Goal: Communication & Community: Answer question/provide support

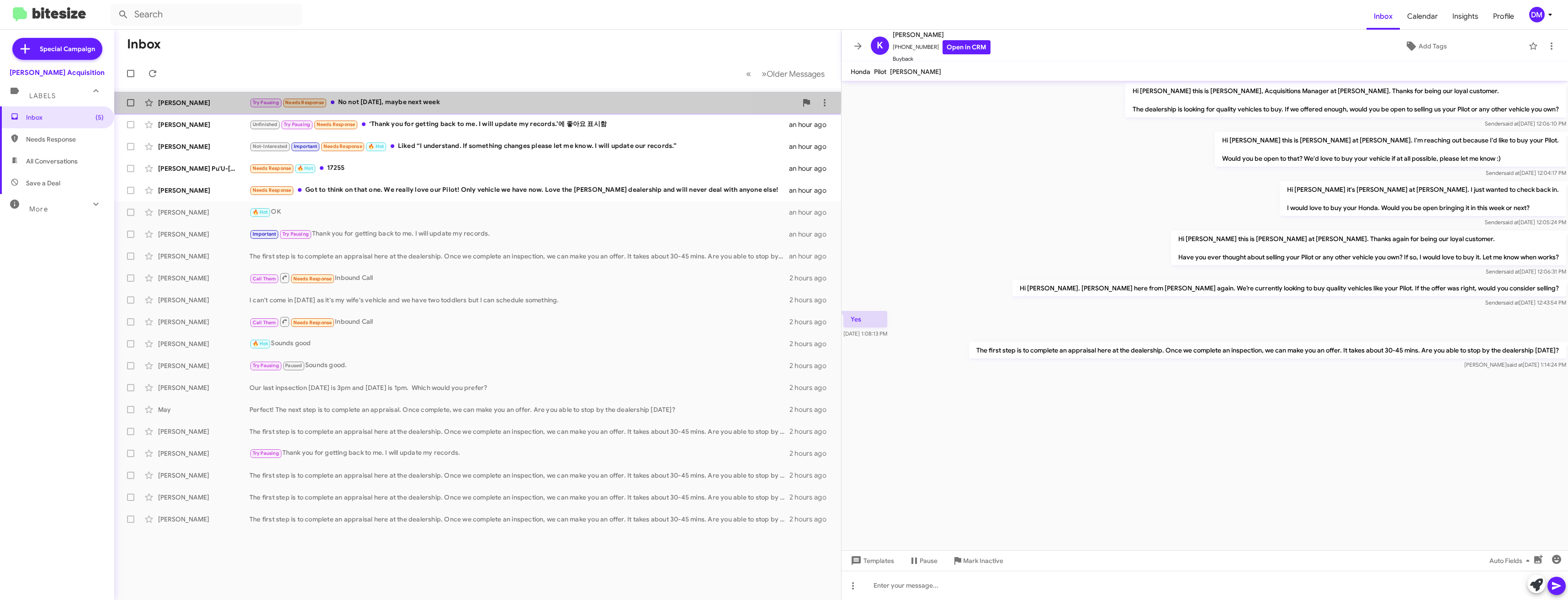
click at [216, 101] on div "[PERSON_NAME]" at bounding box center [204, 103] width 91 height 9
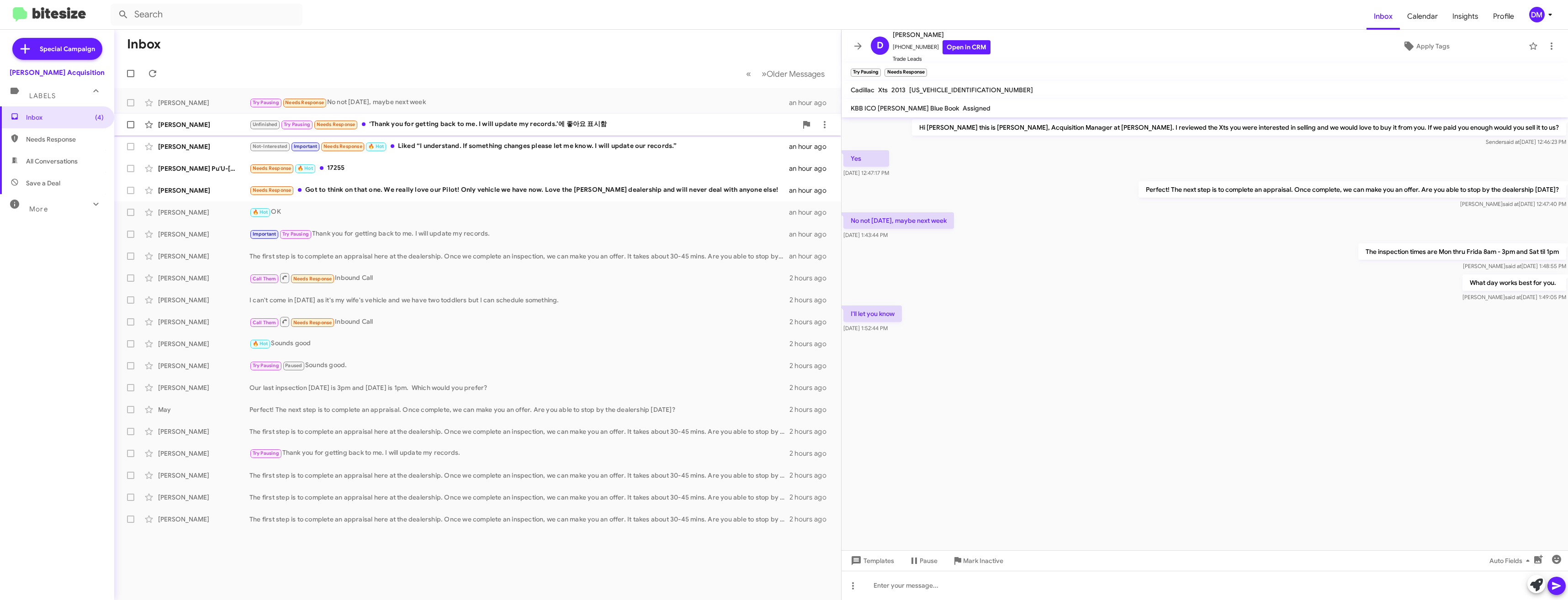
click at [222, 124] on div "[PERSON_NAME]" at bounding box center [204, 125] width 91 height 9
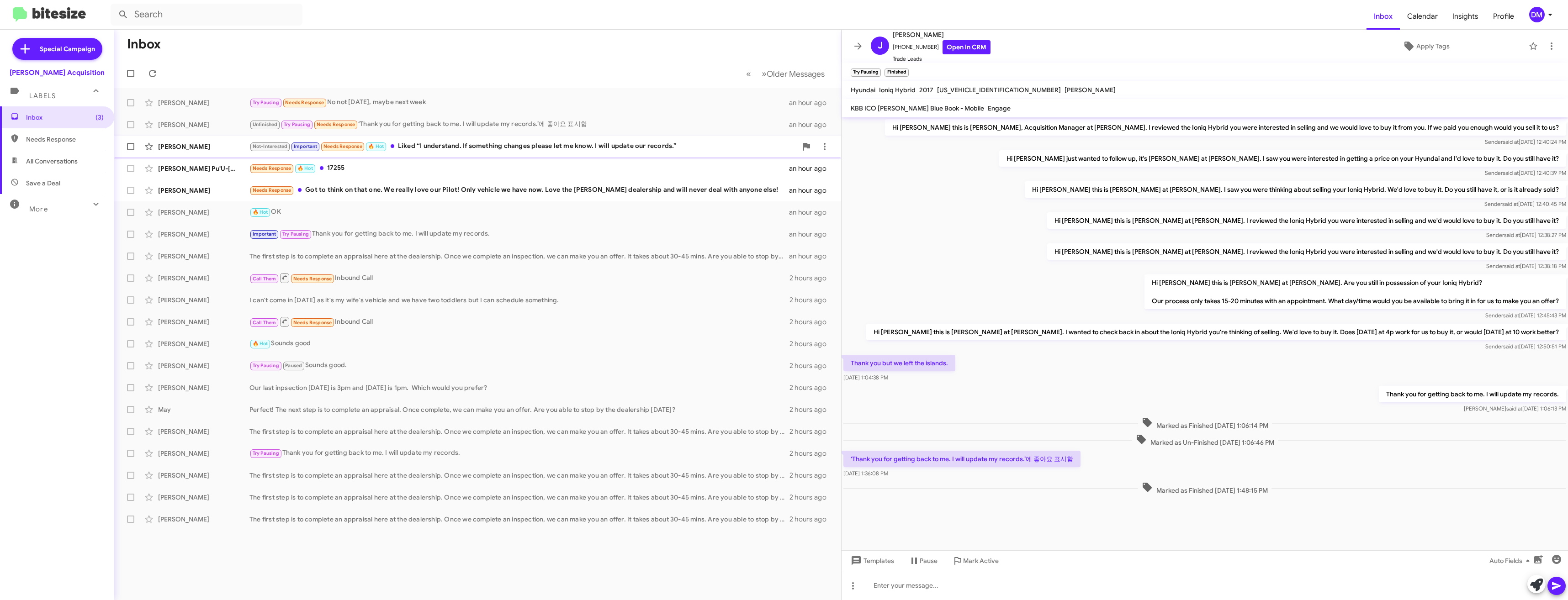
click at [228, 151] on div "[PERSON_NAME]" at bounding box center [204, 147] width 91 height 9
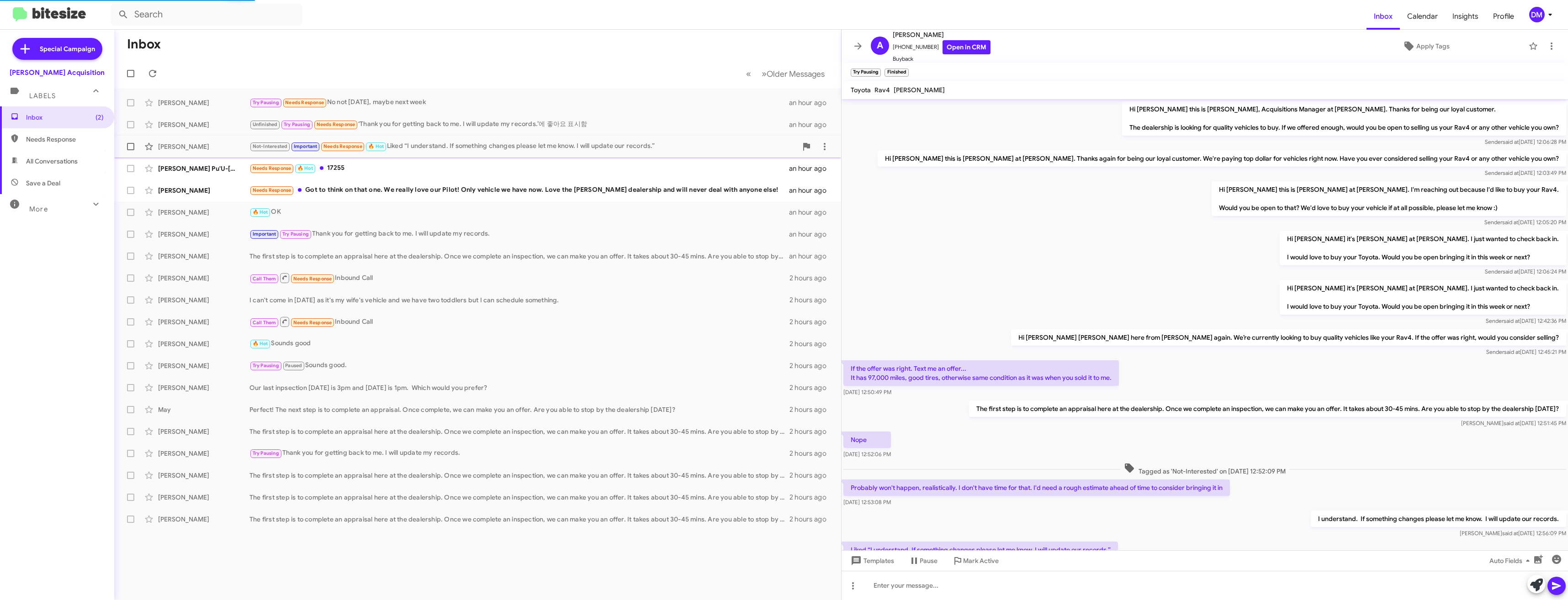
scroll to position [70, 0]
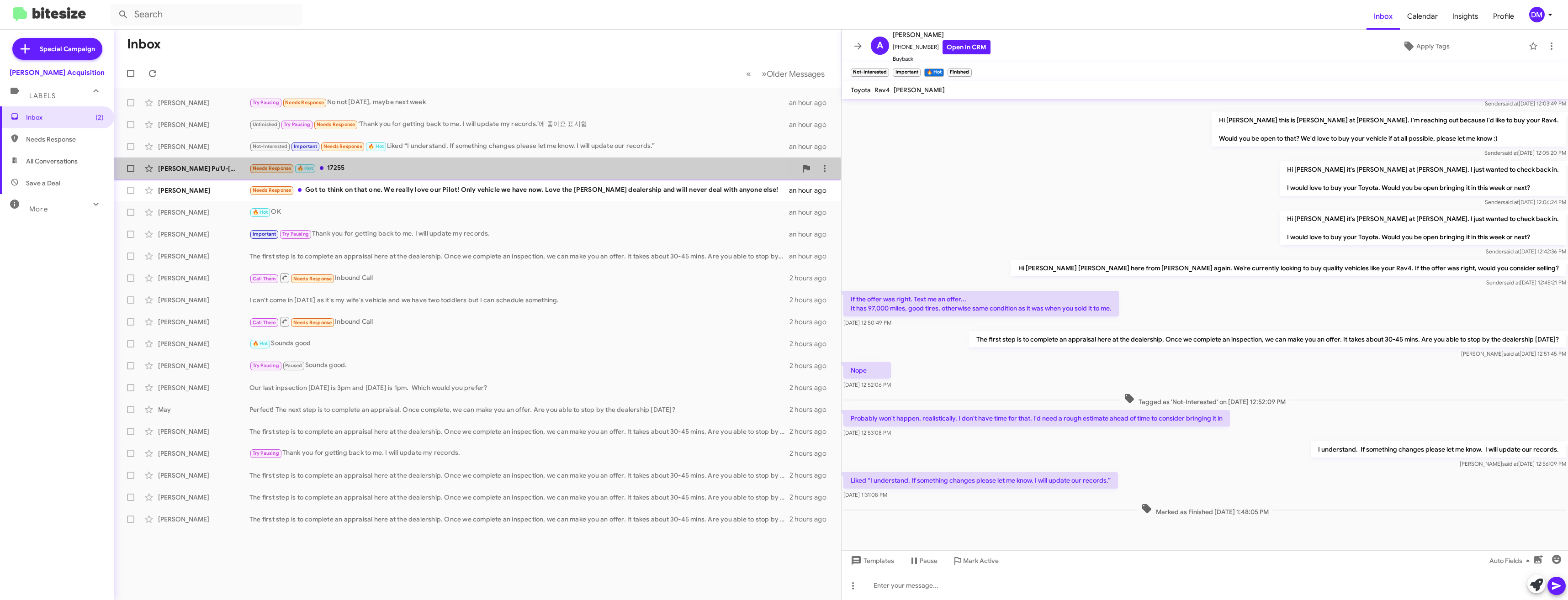
click at [234, 172] on div "[PERSON_NAME] Pu'U-[PERSON_NAME]" at bounding box center [204, 169] width 91 height 9
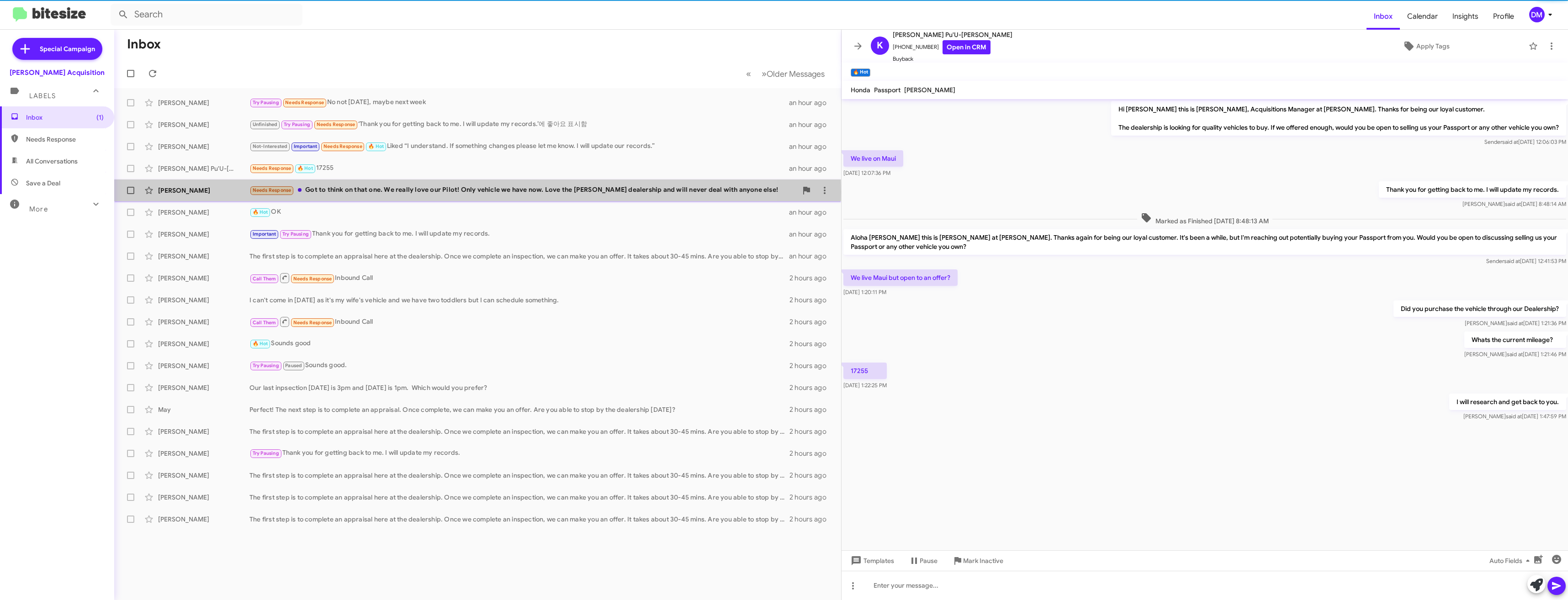
click at [228, 192] on div "[PERSON_NAME]" at bounding box center [204, 190] width 91 height 9
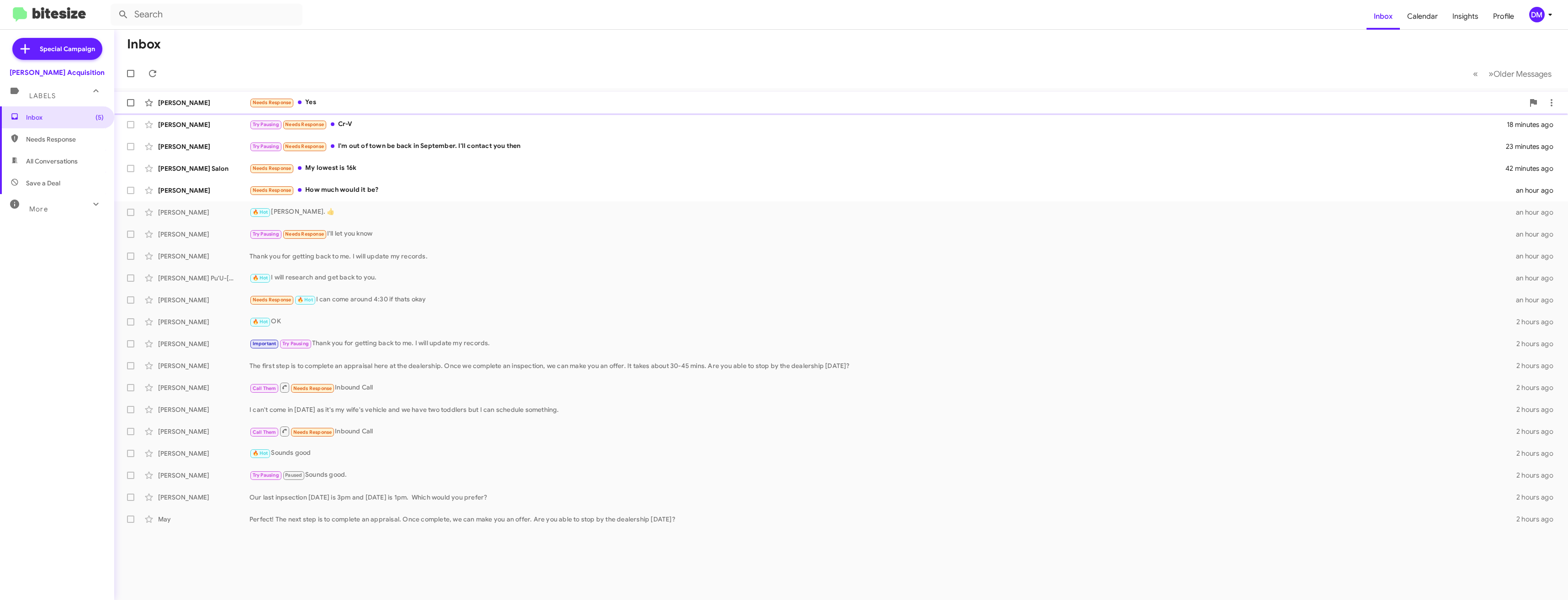
click at [217, 101] on div "[PERSON_NAME]" at bounding box center [204, 103] width 91 height 9
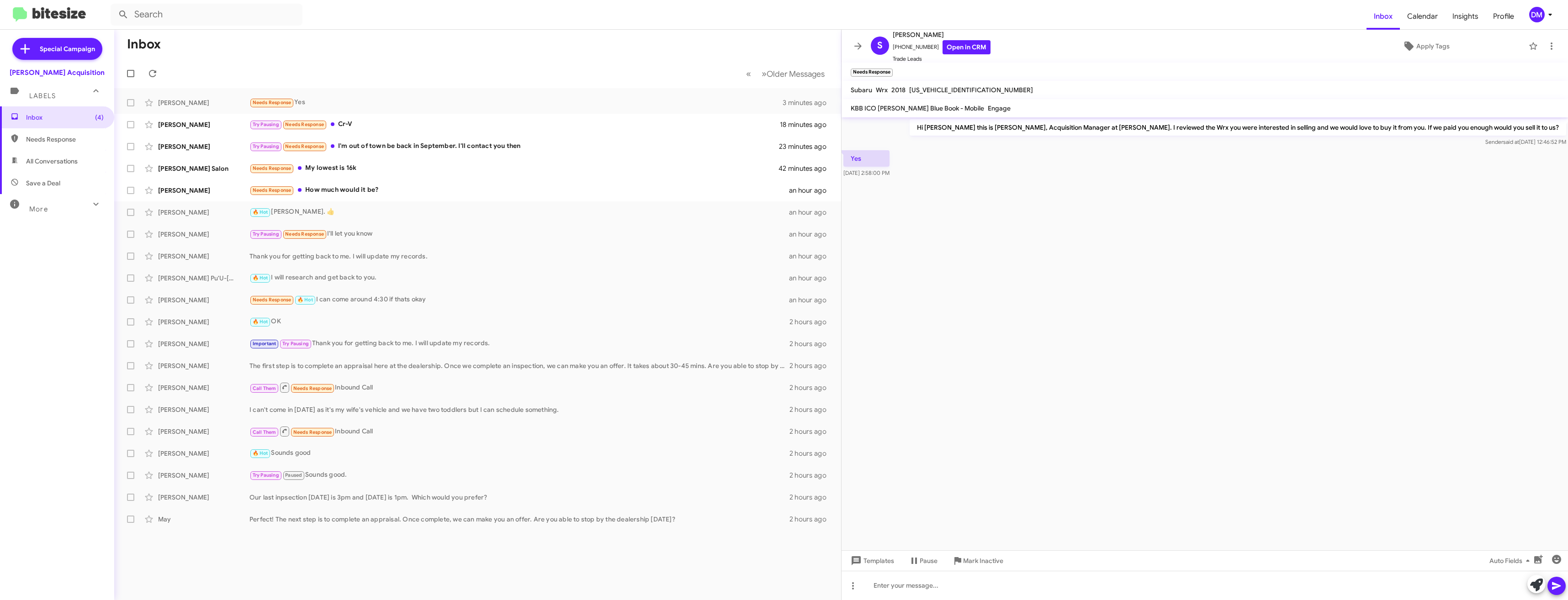
click at [921, 90] on span "[US_VEHICLE_IDENTIFICATION_NUMBER]" at bounding box center [971, 90] width 124 height 9
click at [921, 90] on span "JF1VA1B60J9800097" at bounding box center [971, 90] width 124 height 9
copy span "JF1VA1B60J9800097"
